Goal: Task Accomplishment & Management: Use online tool/utility

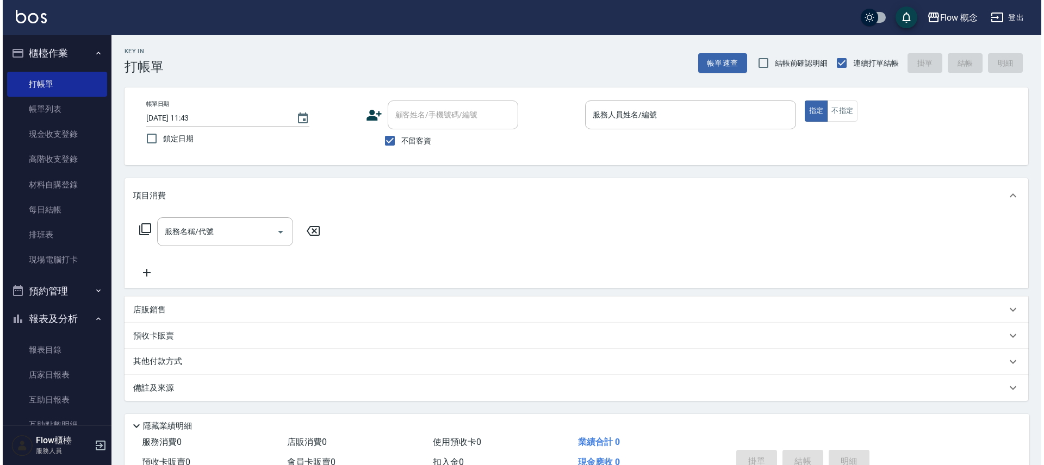
scroll to position [211, 0]
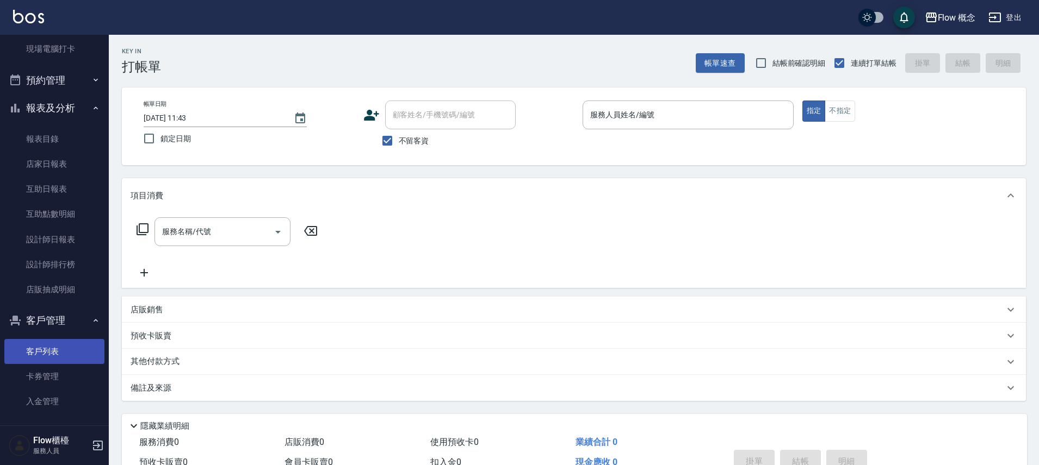
click at [44, 357] on link "客戶列表" at bounding box center [54, 351] width 100 height 25
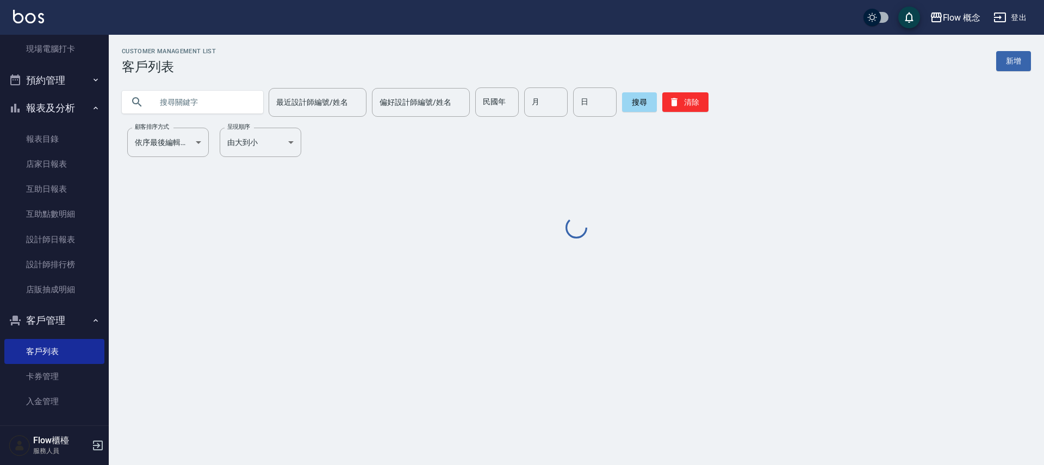
click at [214, 101] on input "text" at bounding box center [203, 102] width 102 height 29
paste input "染[PERSON_NAME]"
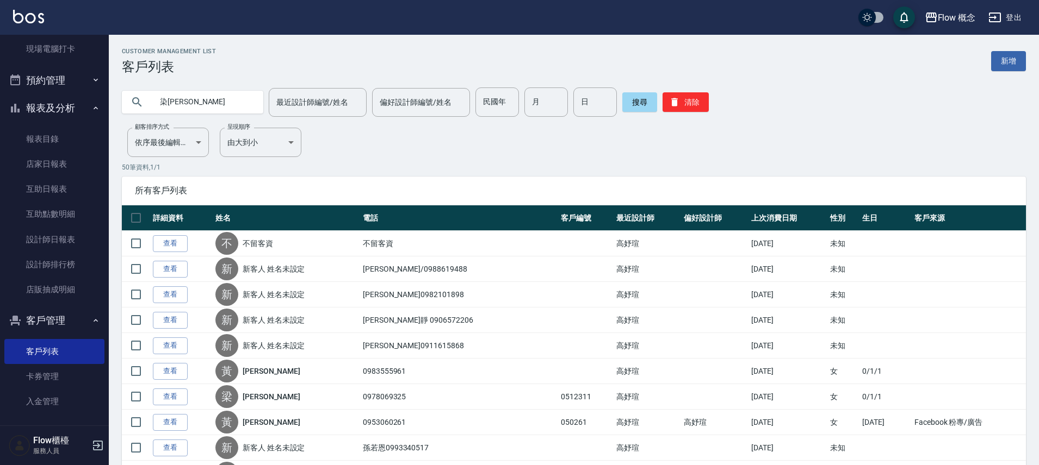
click at [169, 98] on input "染[PERSON_NAME]" at bounding box center [203, 102] width 102 height 29
type input "[PERSON_NAME]"
click at [632, 104] on button "搜尋" at bounding box center [639, 102] width 35 height 20
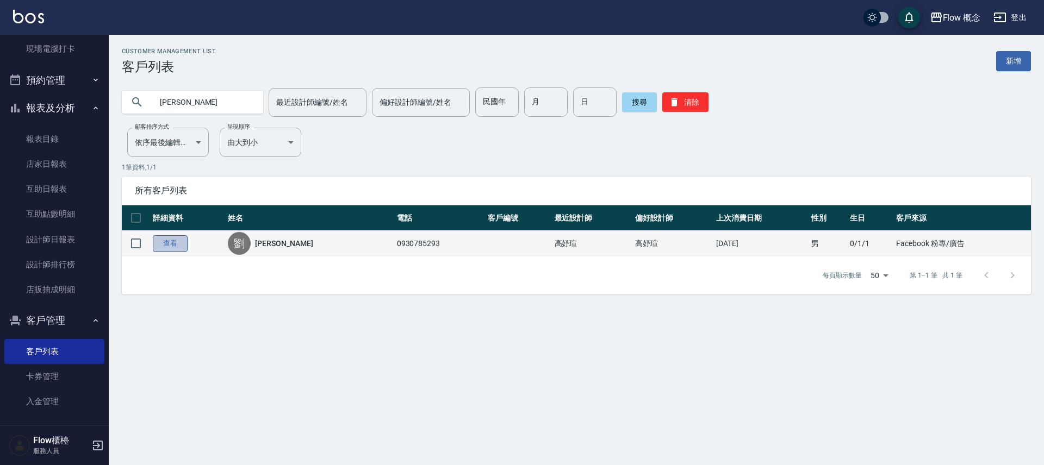
click at [175, 243] on link "查看" at bounding box center [170, 243] width 35 height 17
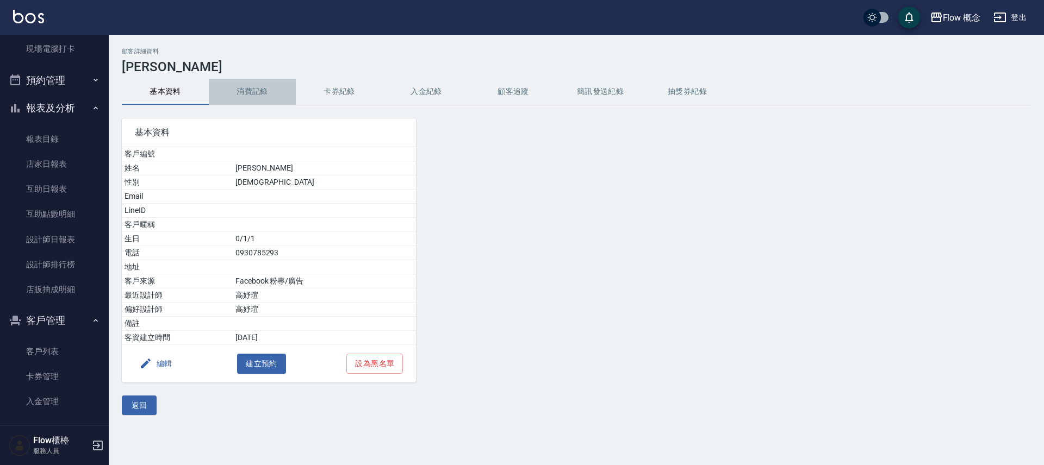
click at [253, 103] on button "消費記錄" at bounding box center [252, 92] width 87 height 26
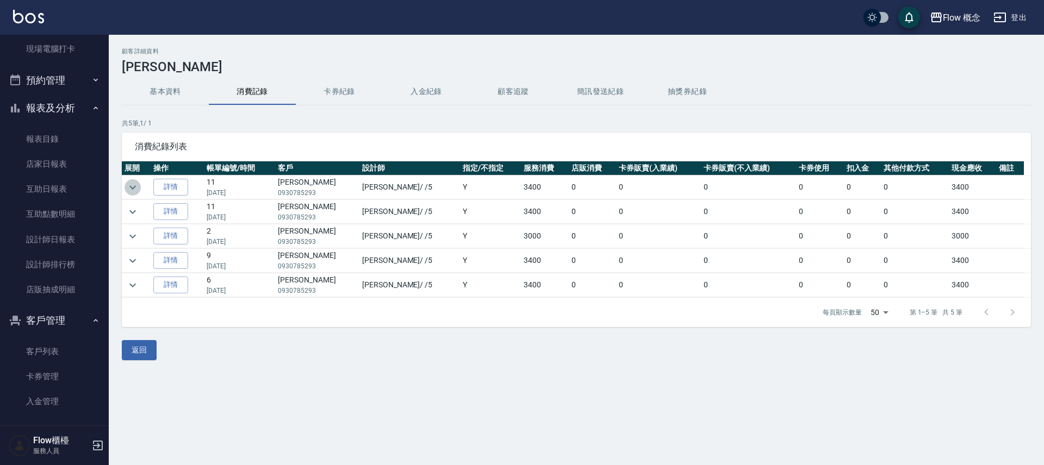
click at [134, 184] on icon "expand row" at bounding box center [132, 187] width 13 height 13
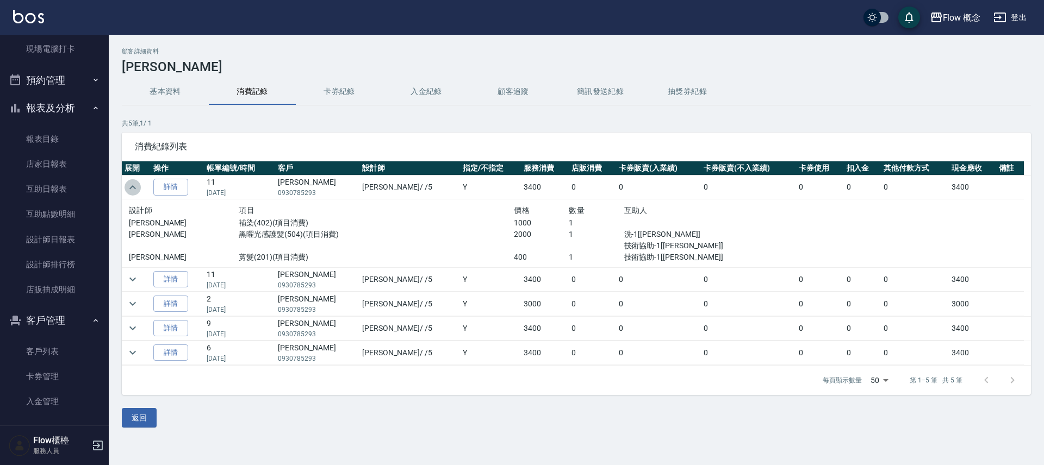
click at [134, 184] on icon "expand row" at bounding box center [132, 187] width 13 height 13
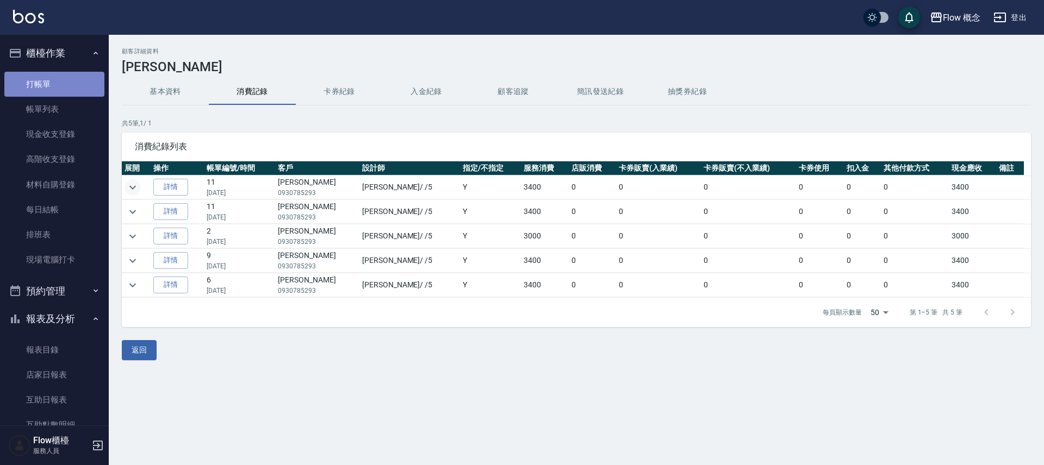
click at [62, 85] on link "打帳單" at bounding box center [54, 84] width 100 height 25
